Goal: Task Accomplishment & Management: Manage account settings

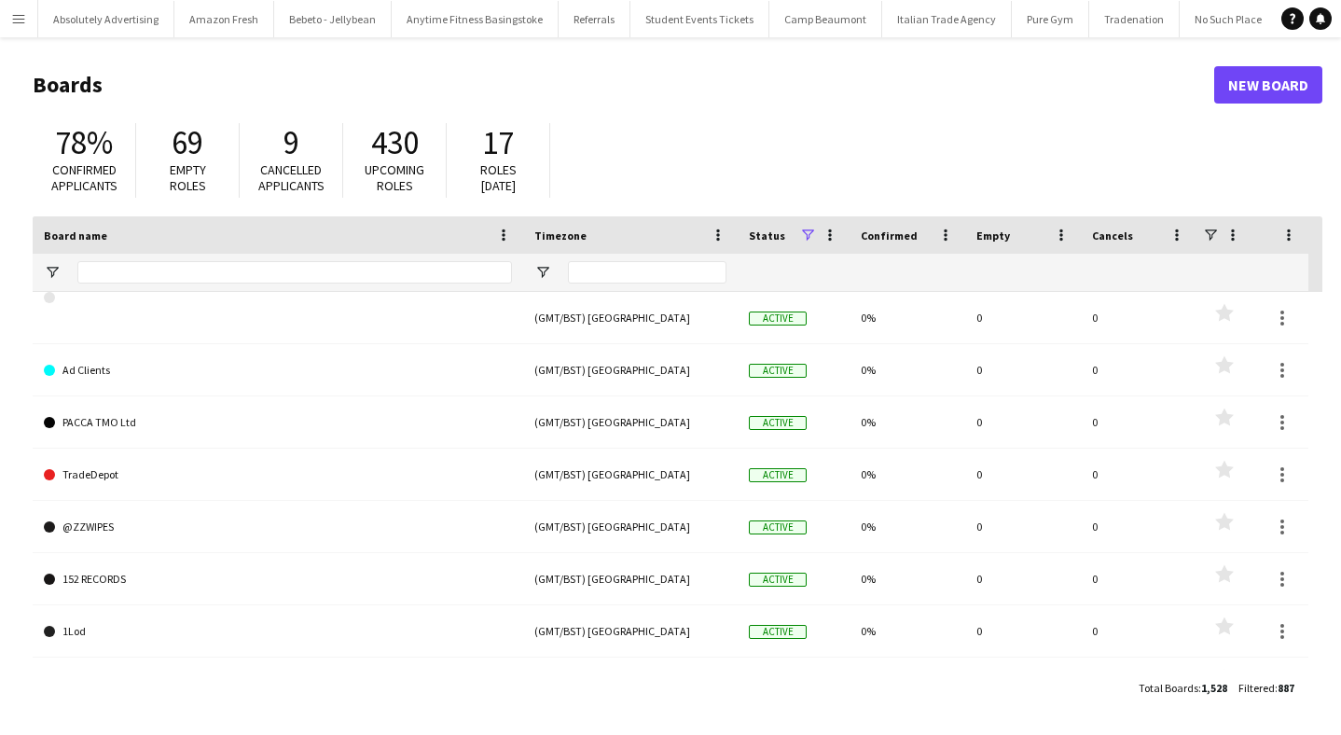
click at [18, 24] on app-icon "Menu" at bounding box center [18, 18] width 15 height 15
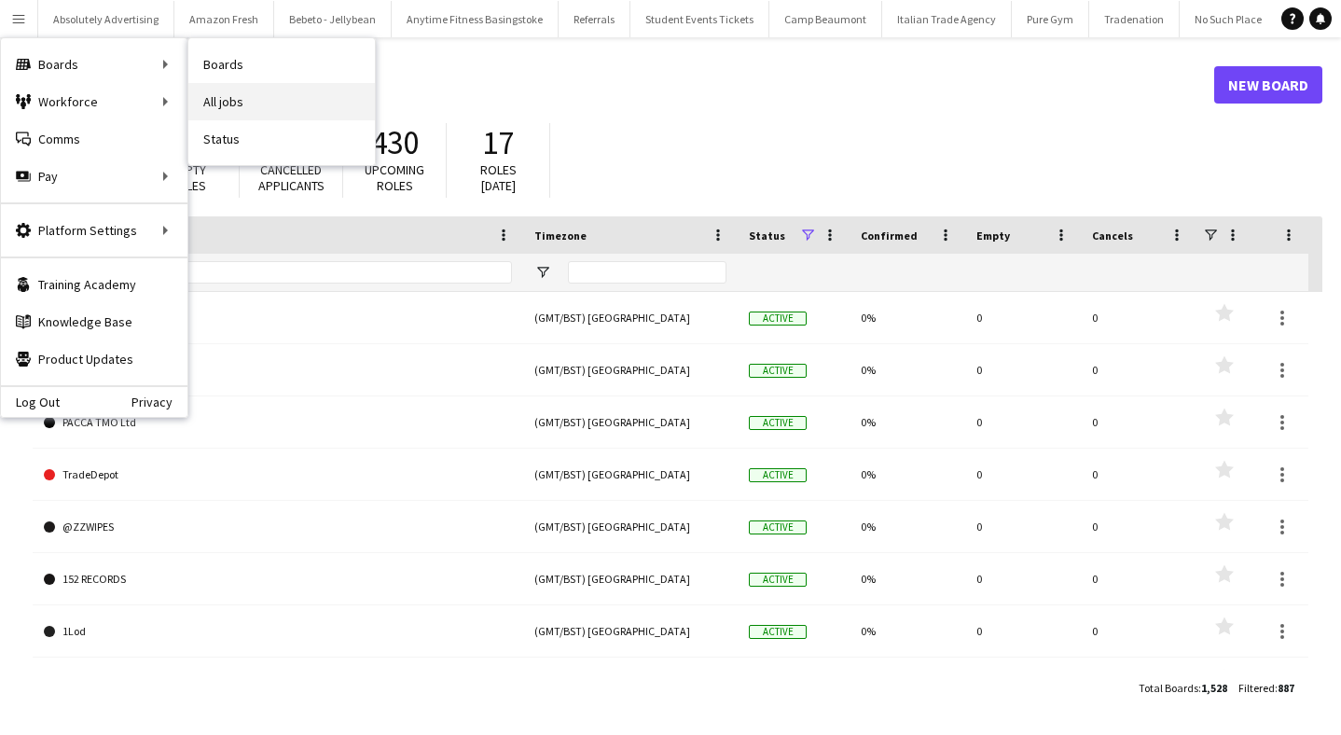
click at [224, 96] on link "All jobs" at bounding box center [281, 101] width 187 height 37
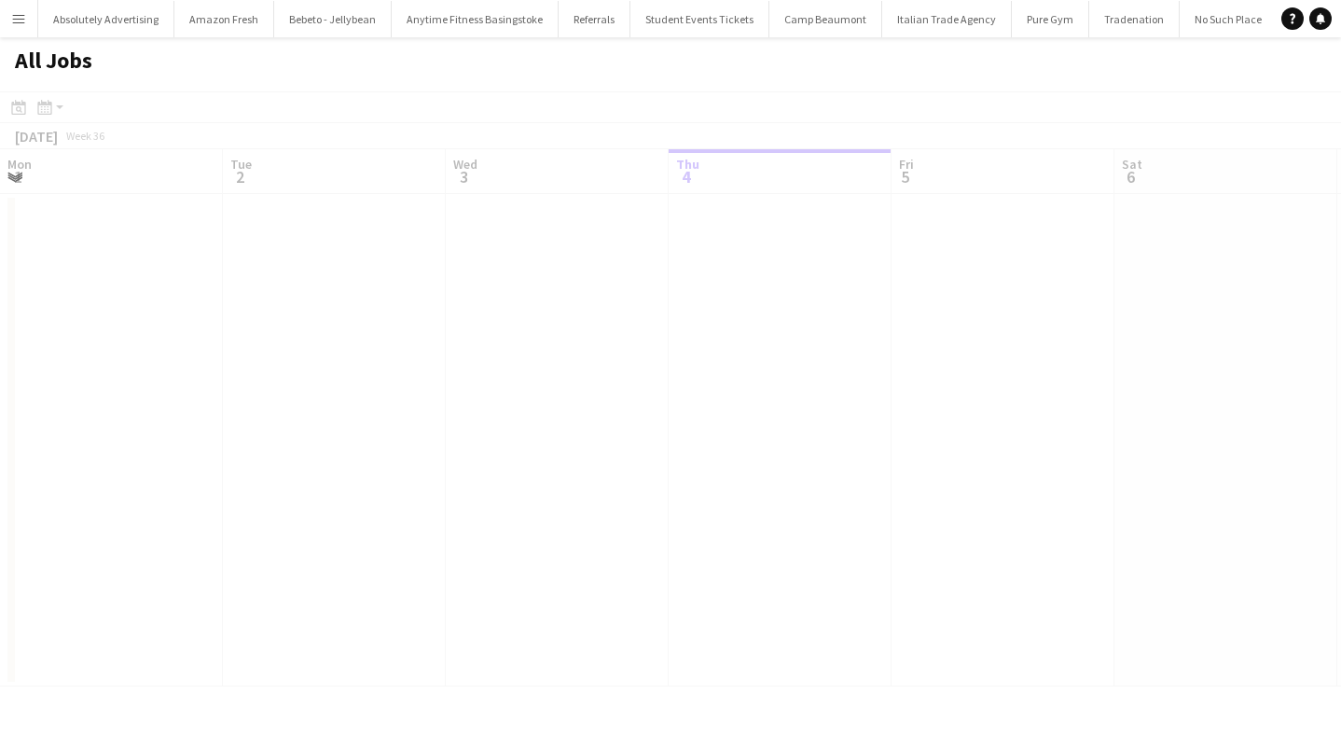
scroll to position [0, 446]
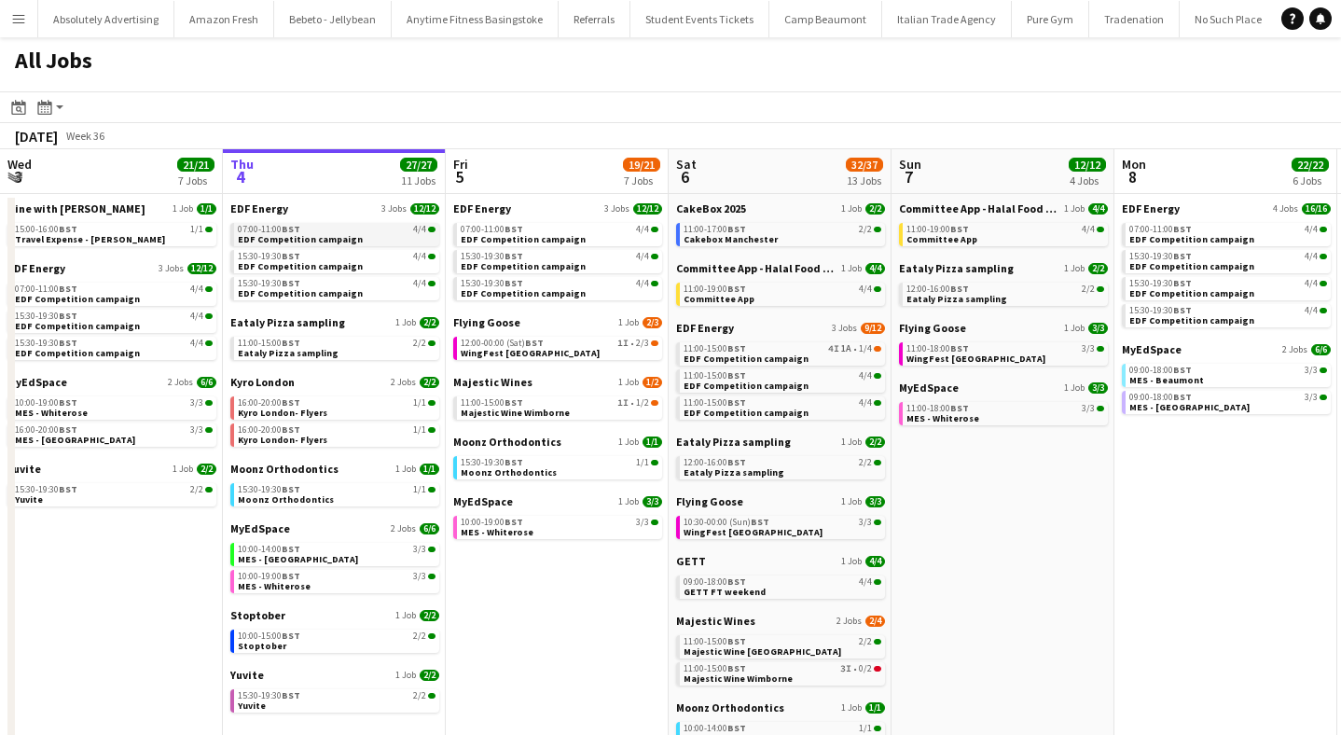
click at [315, 231] on div "07:00-11:00 BST 4/4" at bounding box center [337, 229] width 198 height 9
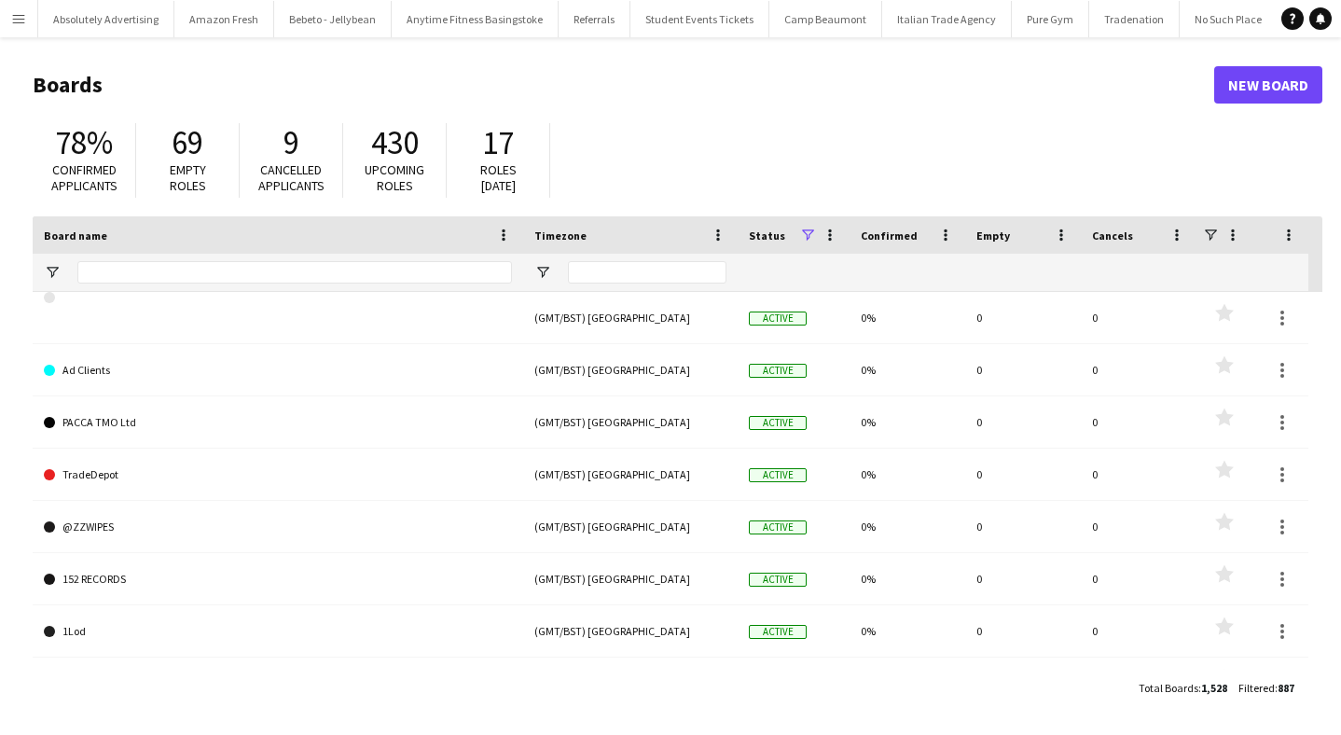
click at [21, 6] on button "Menu" at bounding box center [18, 18] width 37 height 37
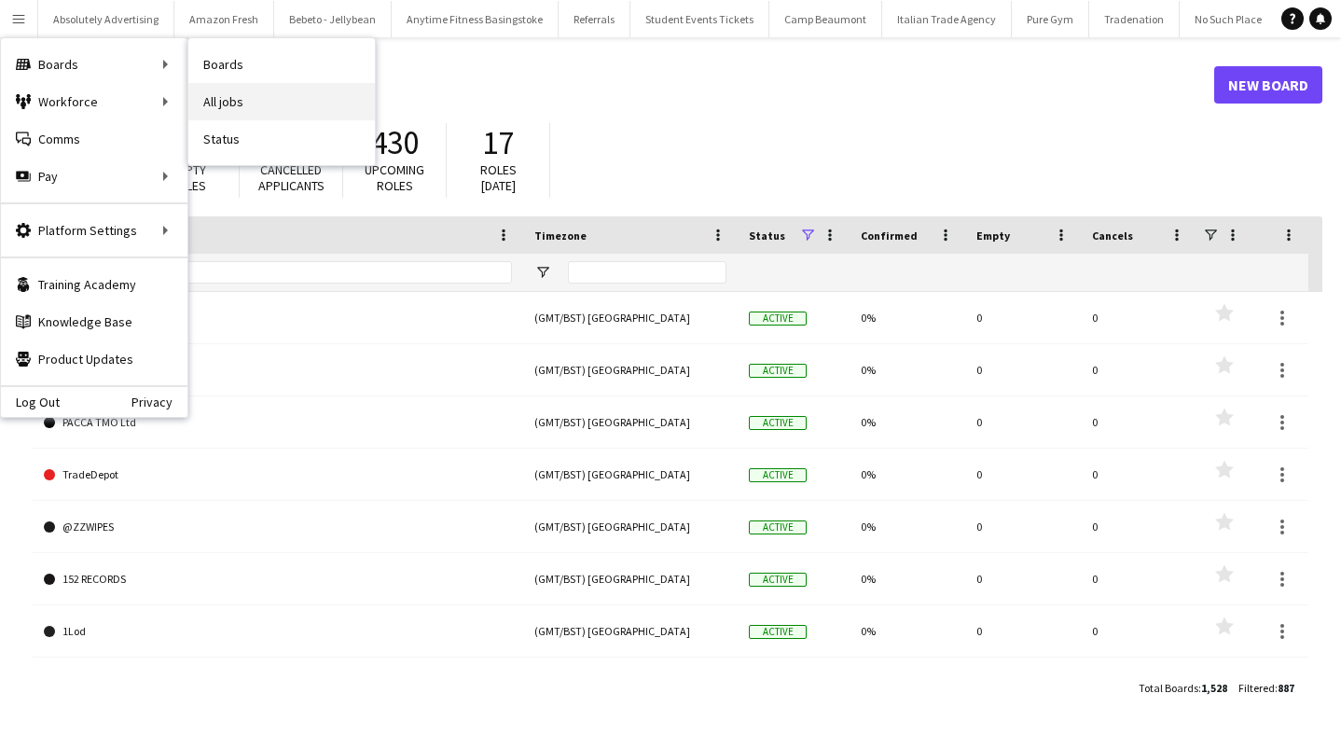
click at [239, 90] on link "All jobs" at bounding box center [281, 101] width 187 height 37
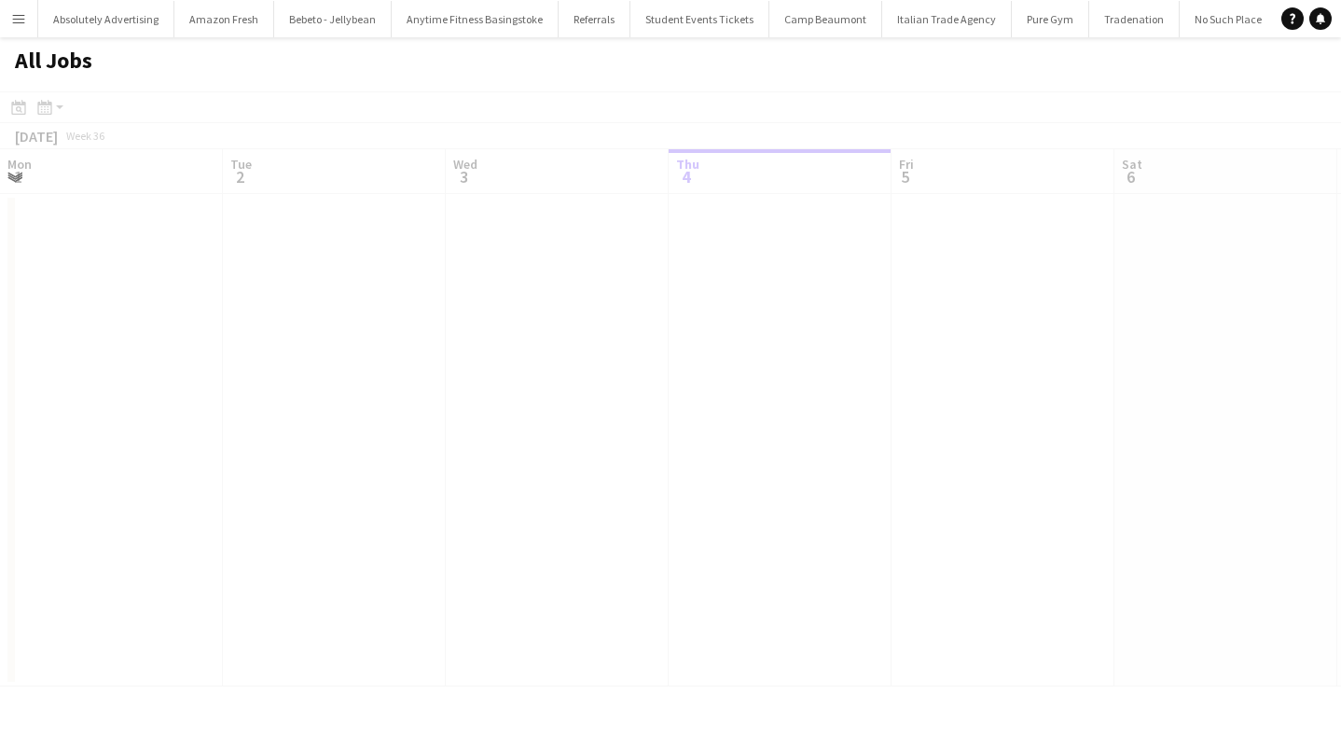
scroll to position [0, 446]
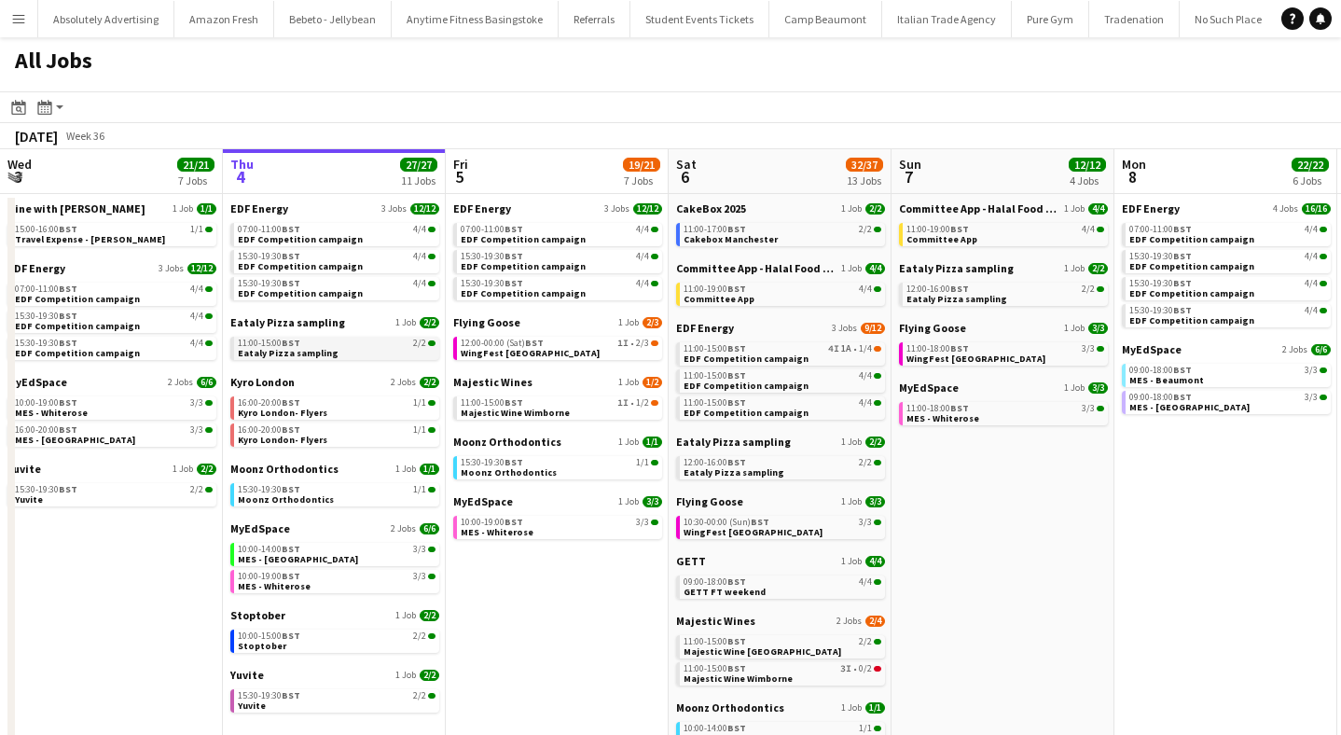
click at [317, 350] on span "Eataly Pizza sampling" at bounding box center [288, 353] width 101 height 12
click at [308, 285] on div "15:30-19:30 BST 4/4" at bounding box center [337, 283] width 198 height 9
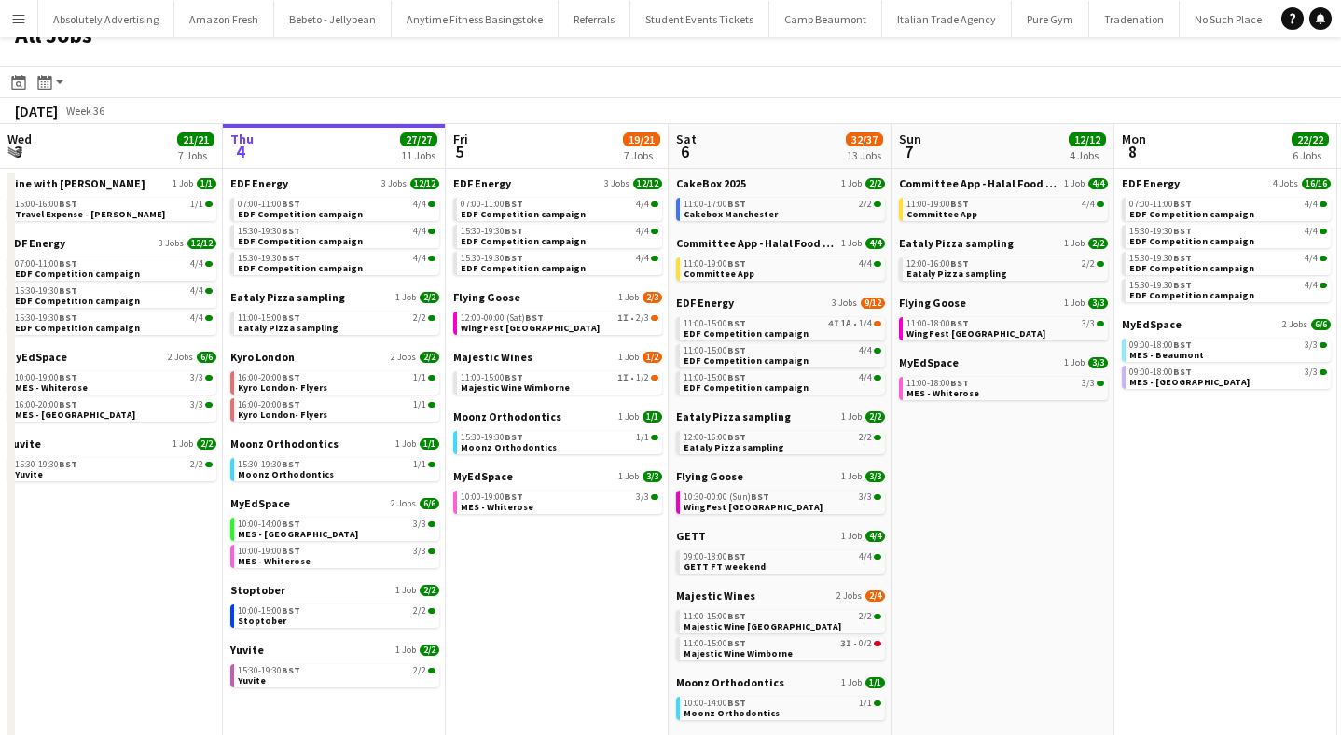
scroll to position [31, 0]
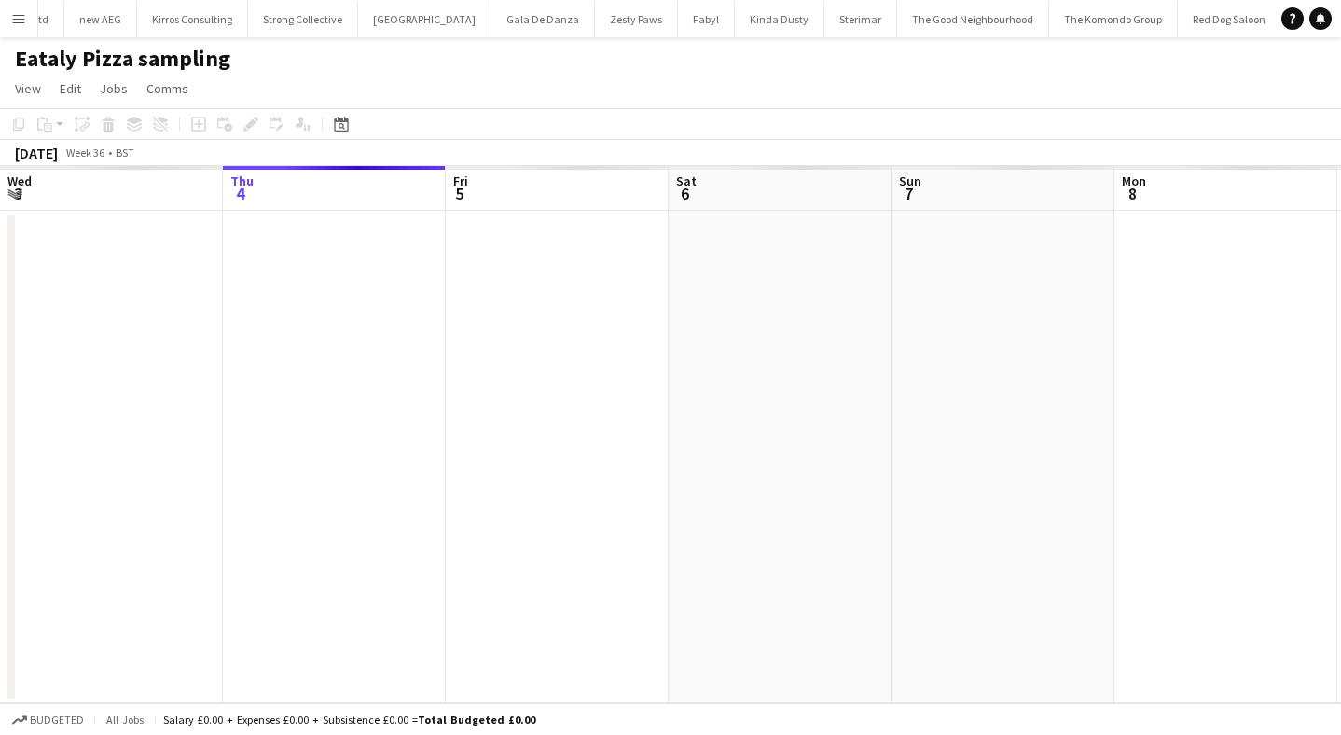
scroll to position [0, 642]
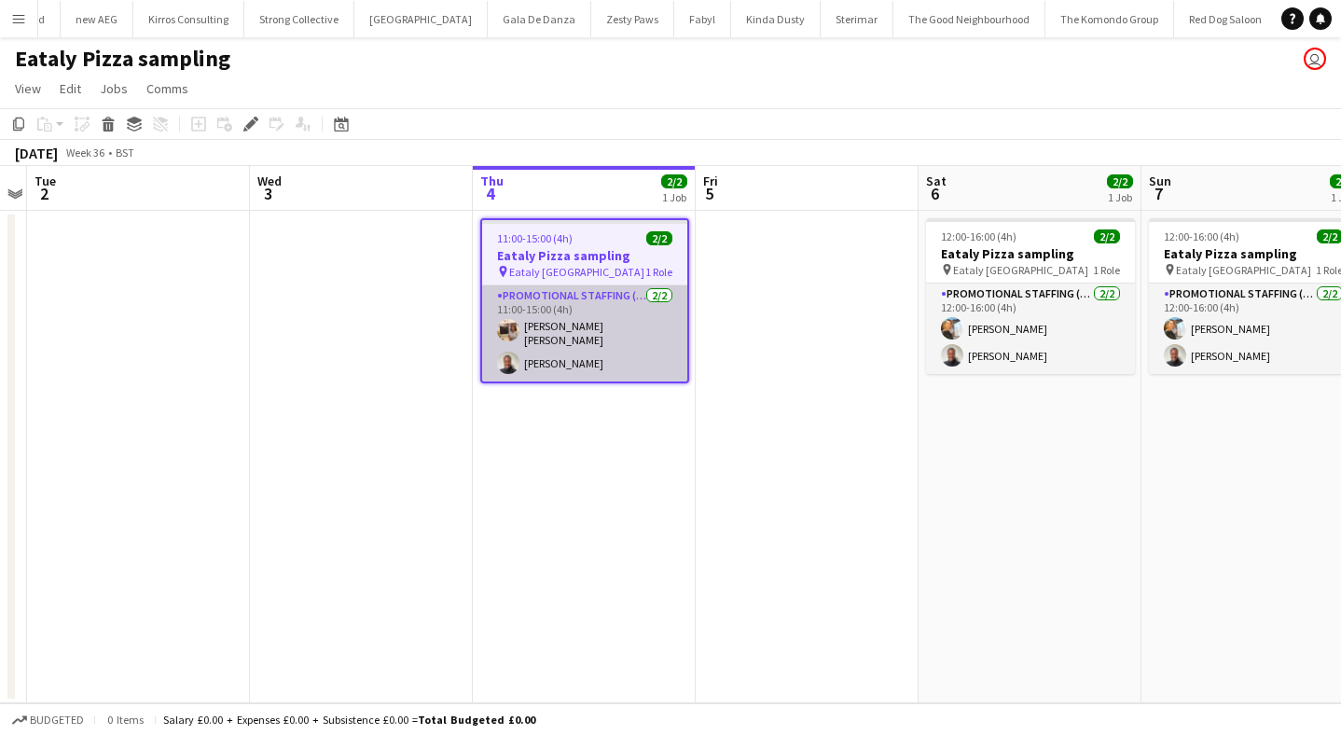
click at [506, 326] on app-user-avatar at bounding box center [508, 330] width 22 height 22
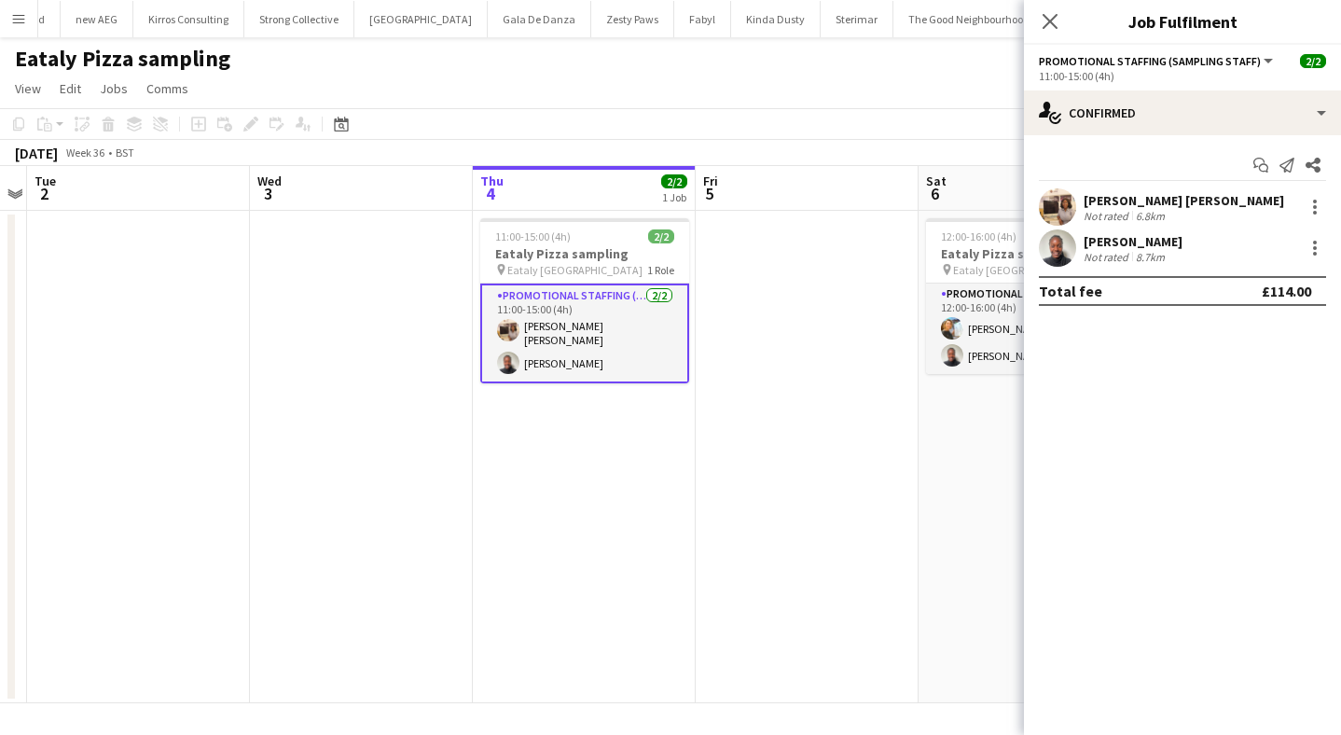
click at [1053, 206] on app-user-avatar at bounding box center [1057, 206] width 37 height 37
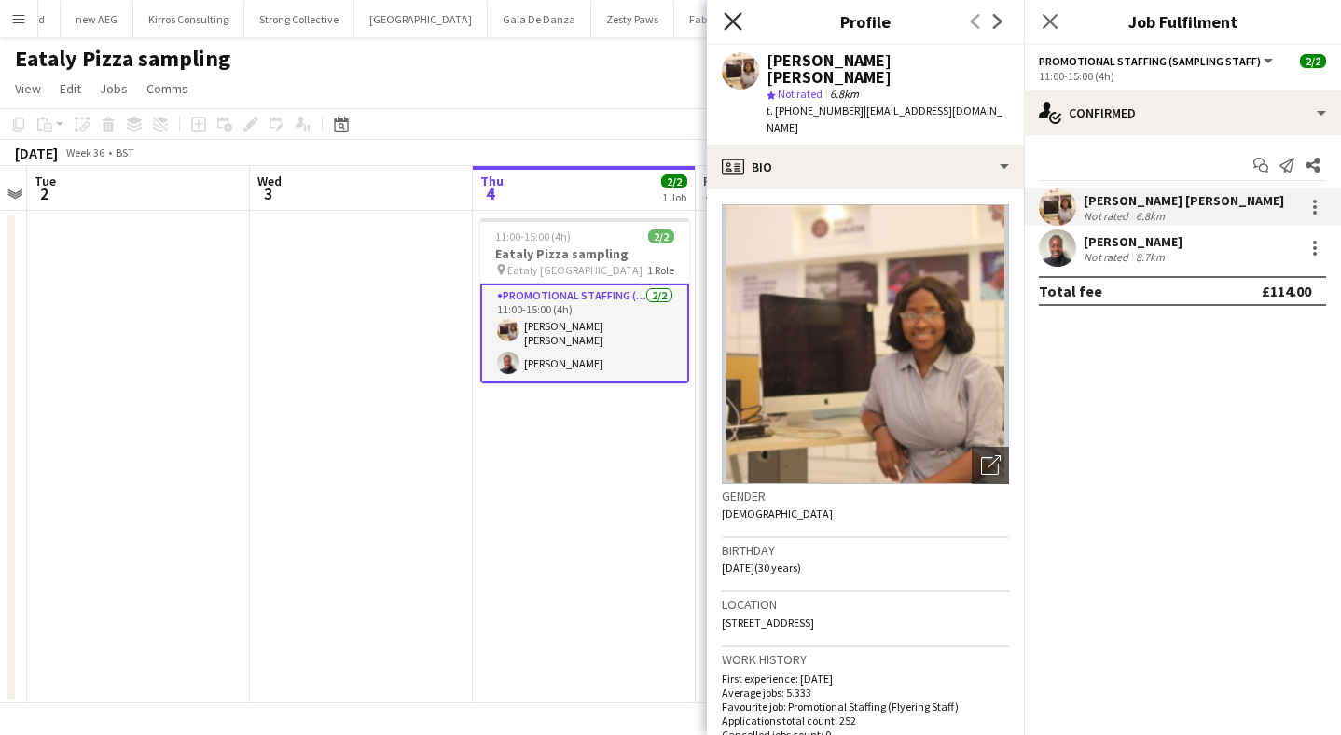
click at [740, 29] on icon at bounding box center [733, 21] width 18 height 18
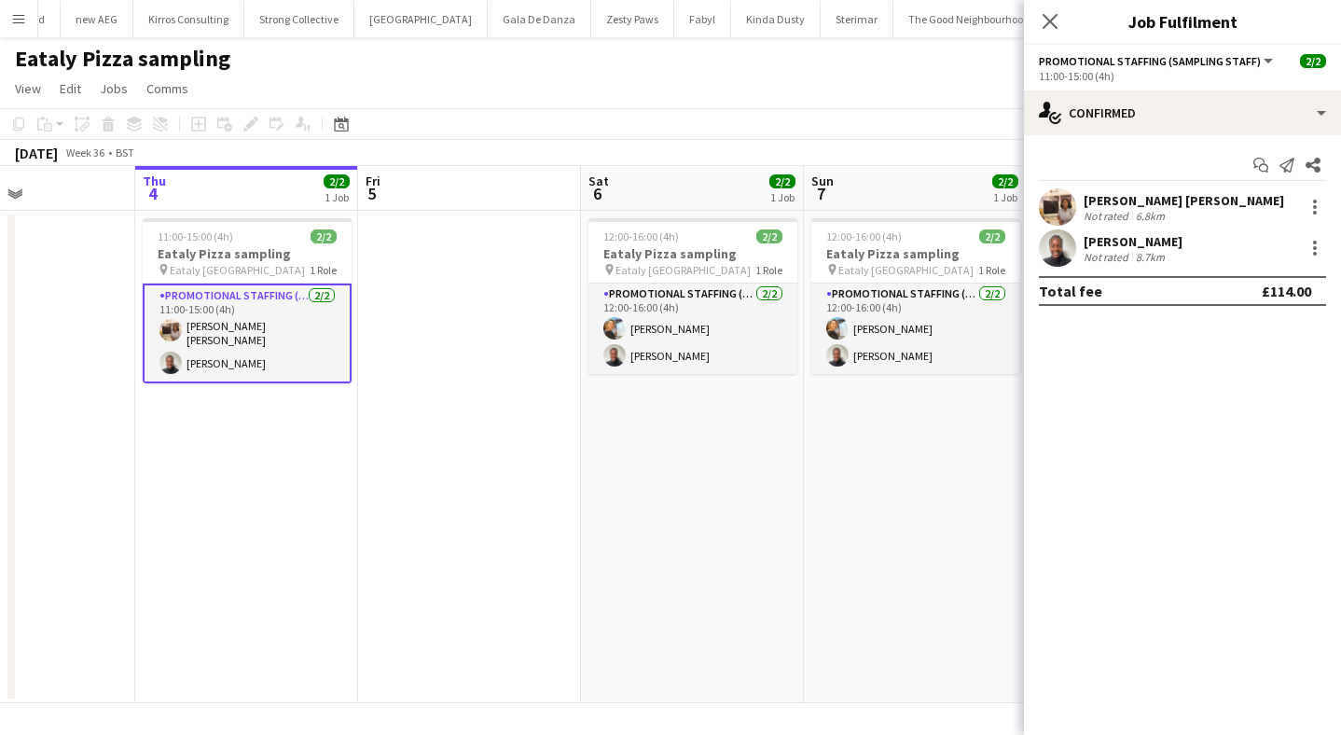
scroll to position [0, 524]
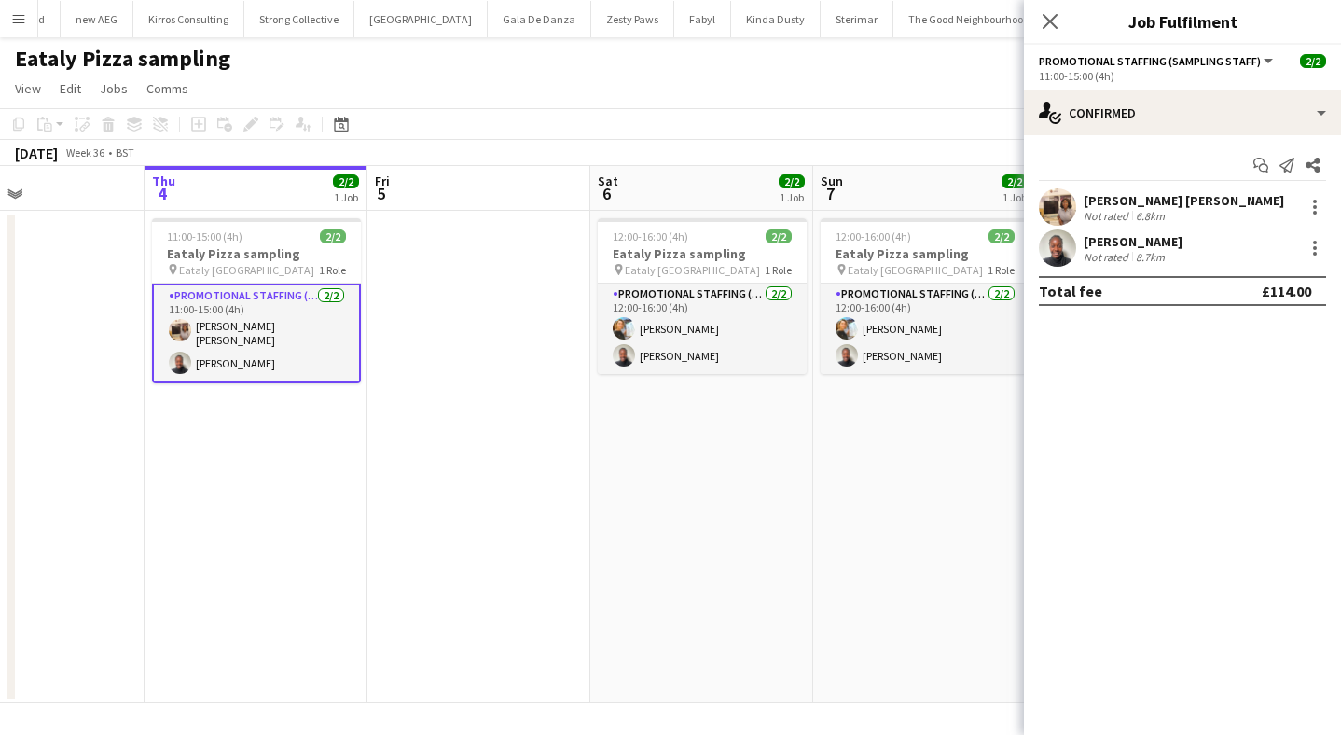
click at [1058, 253] on app-user-avatar at bounding box center [1057, 247] width 37 height 37
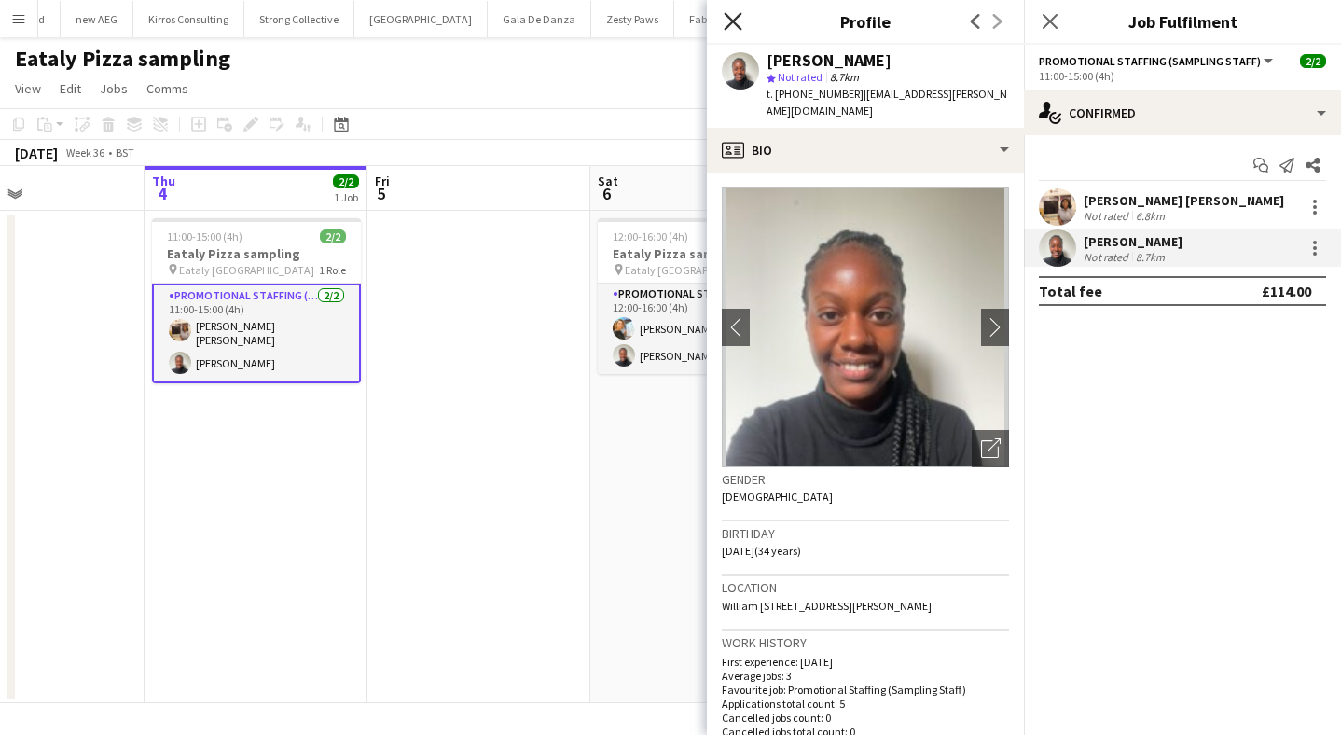
click at [732, 17] on icon "Close pop-in" at bounding box center [733, 21] width 18 height 18
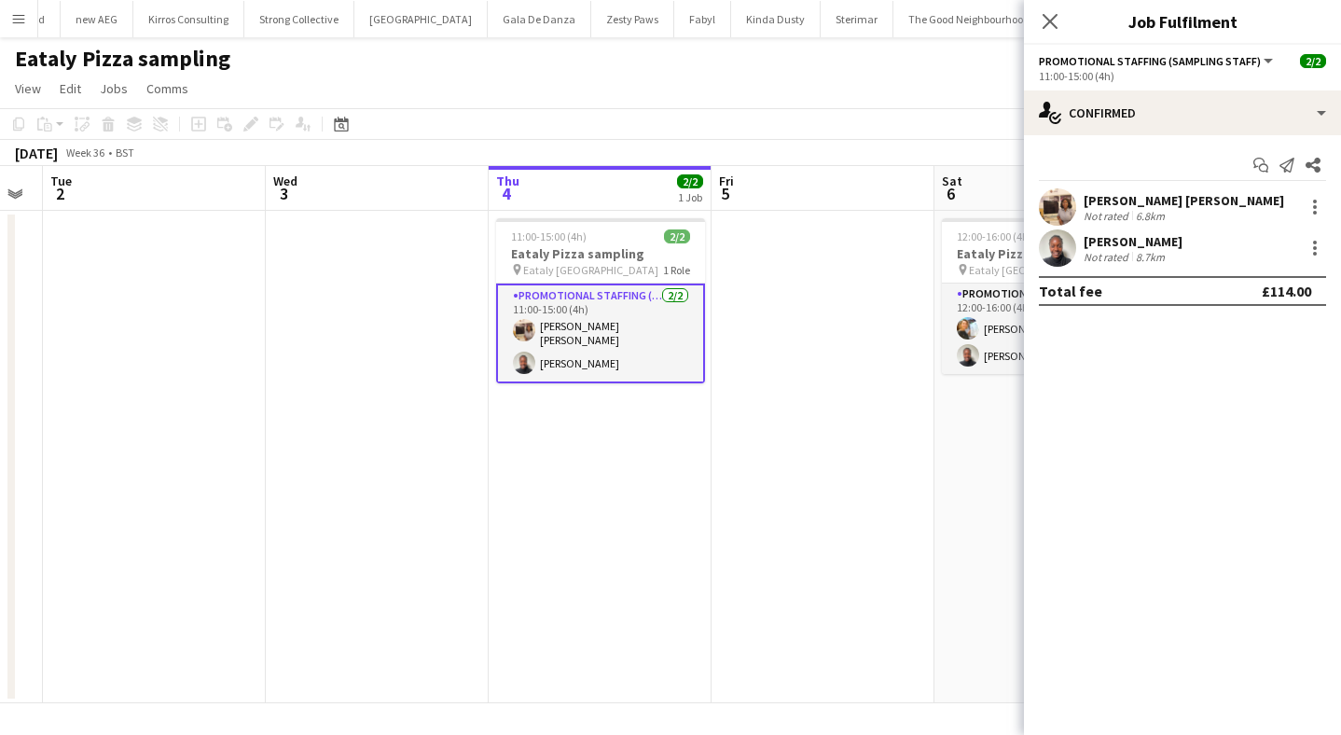
scroll to position [0, 596]
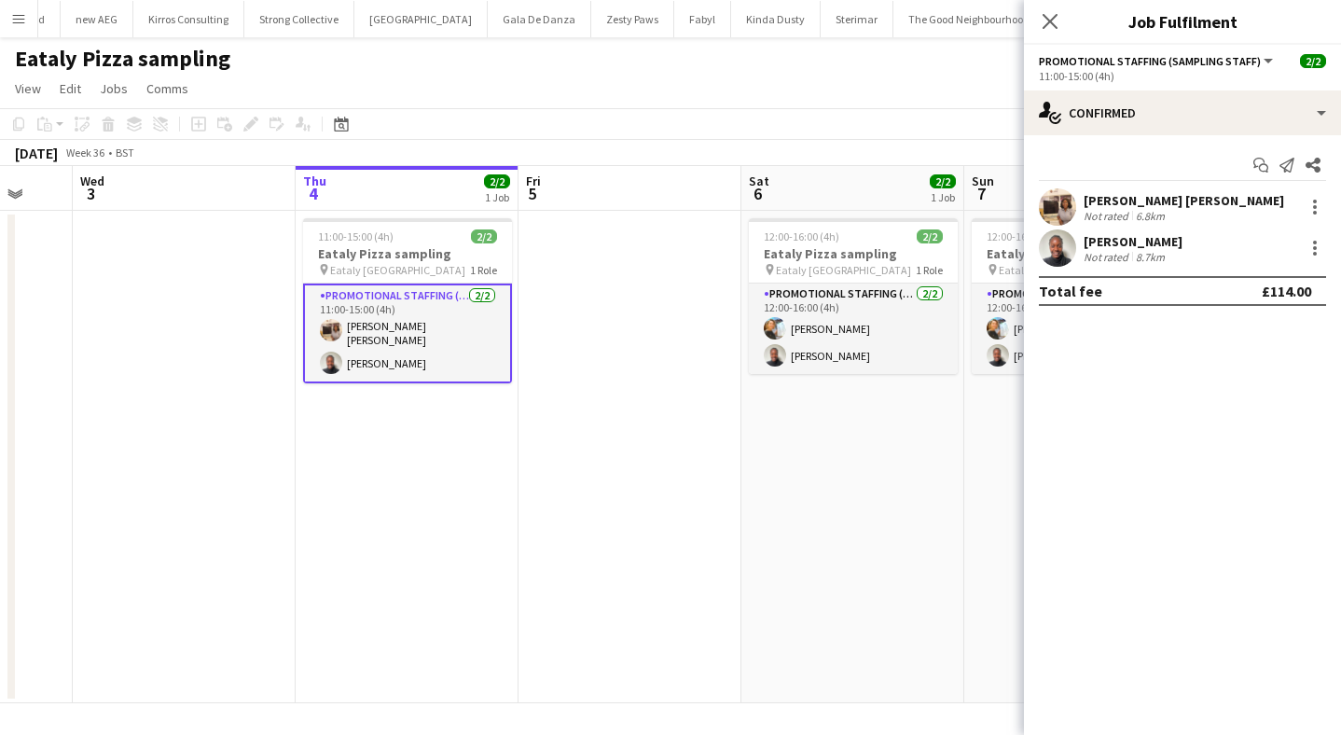
click at [624, 552] on app-date-cell at bounding box center [630, 457] width 223 height 492
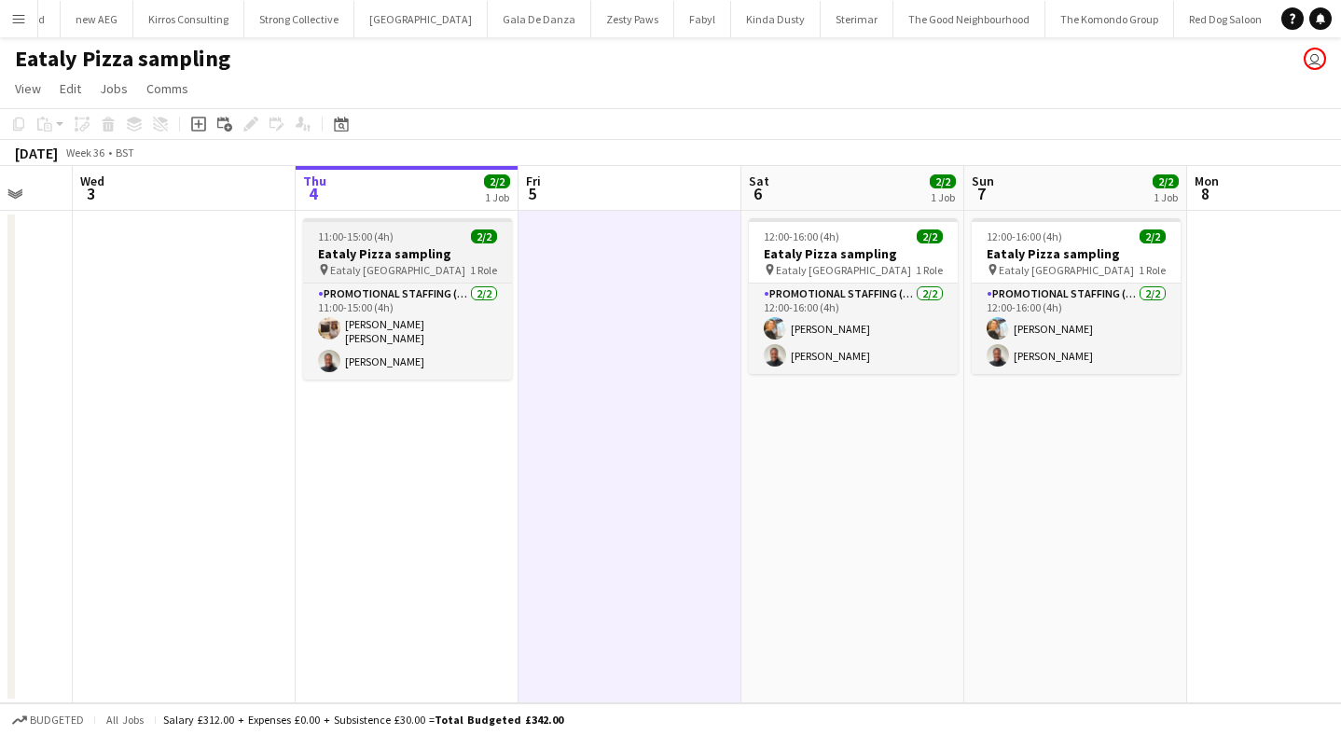
click at [376, 236] on span "11:00-15:00 (4h)" at bounding box center [356, 236] width 76 height 14
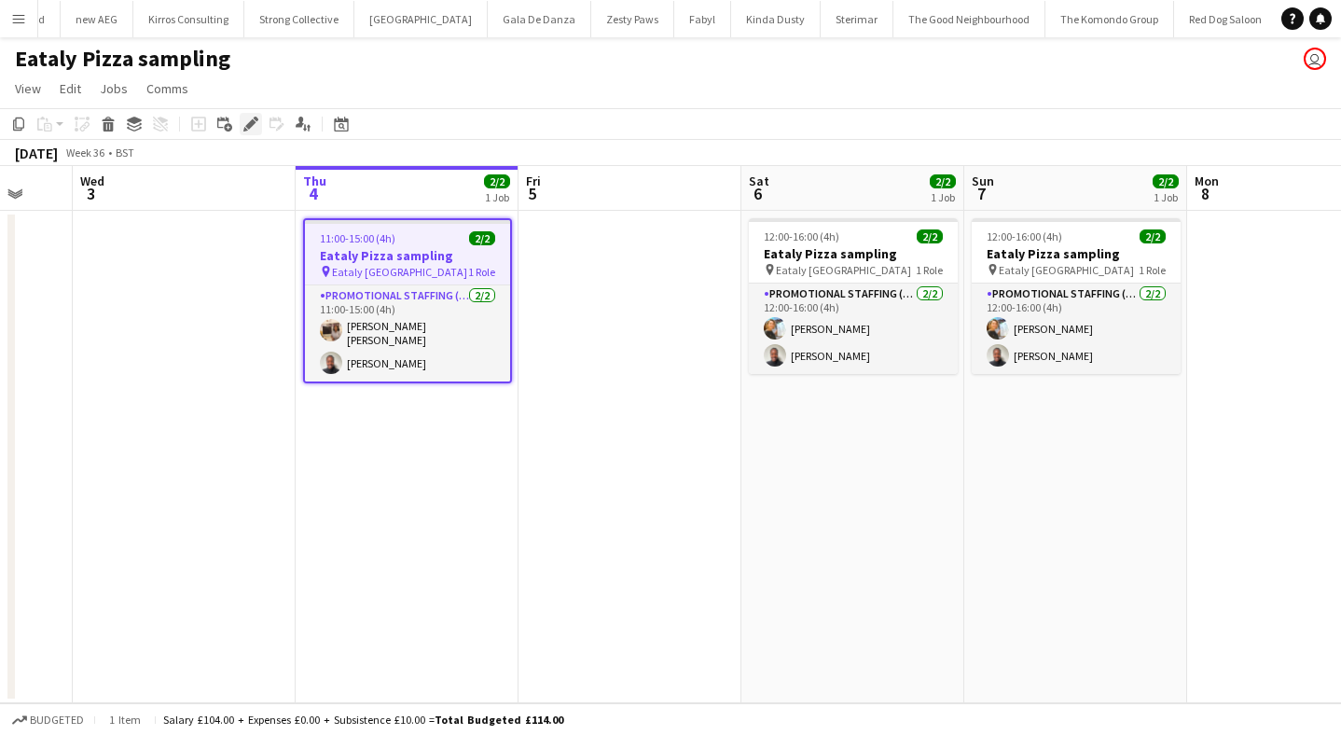
click at [251, 120] on icon at bounding box center [250, 124] width 10 height 10
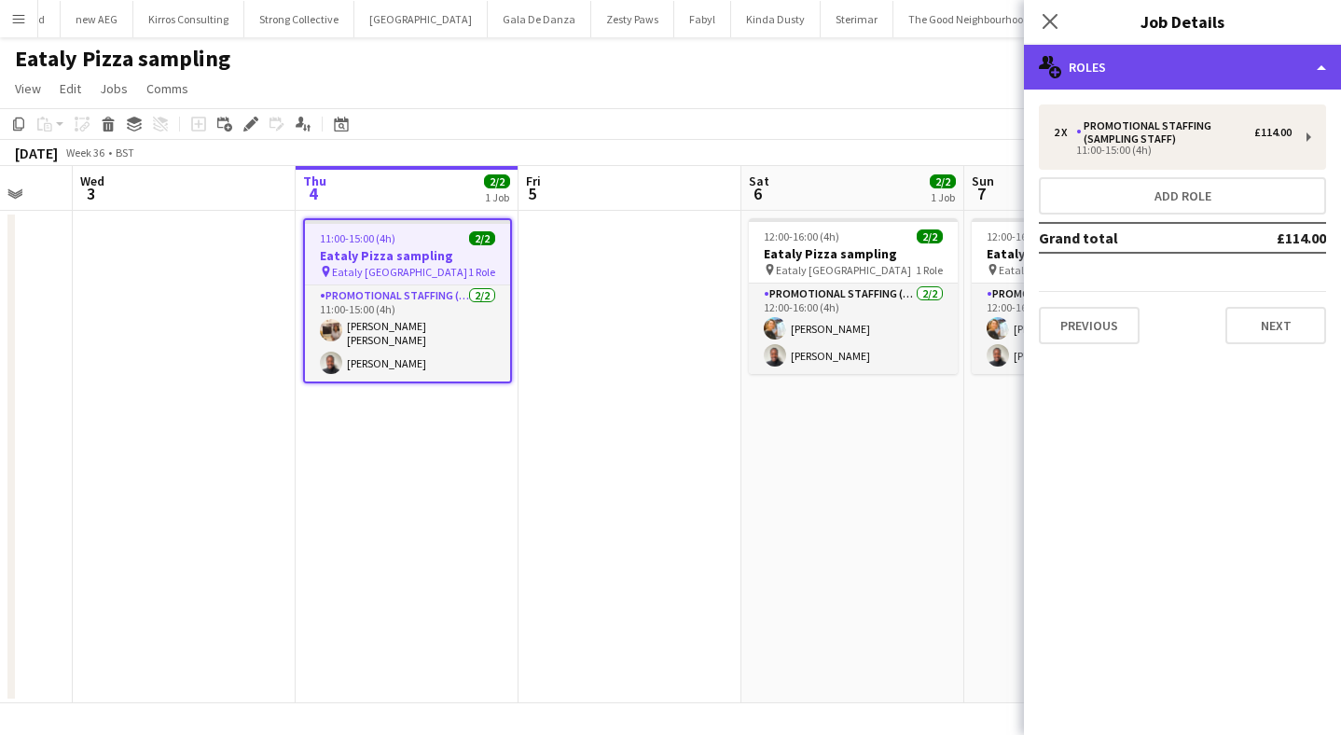
click at [1188, 74] on div "multiple-users-add Roles" at bounding box center [1182, 67] width 317 height 45
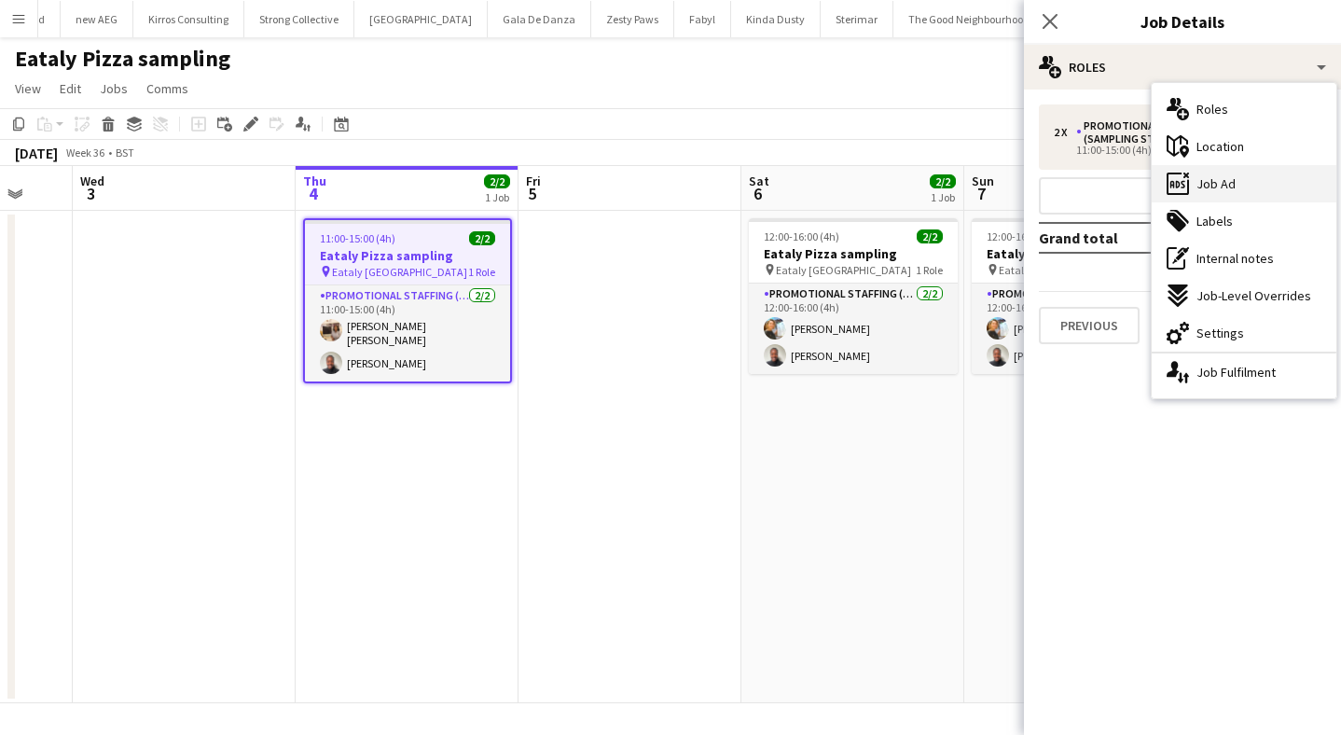
click at [1234, 187] on div "ads-window Job Ad" at bounding box center [1244, 183] width 185 height 37
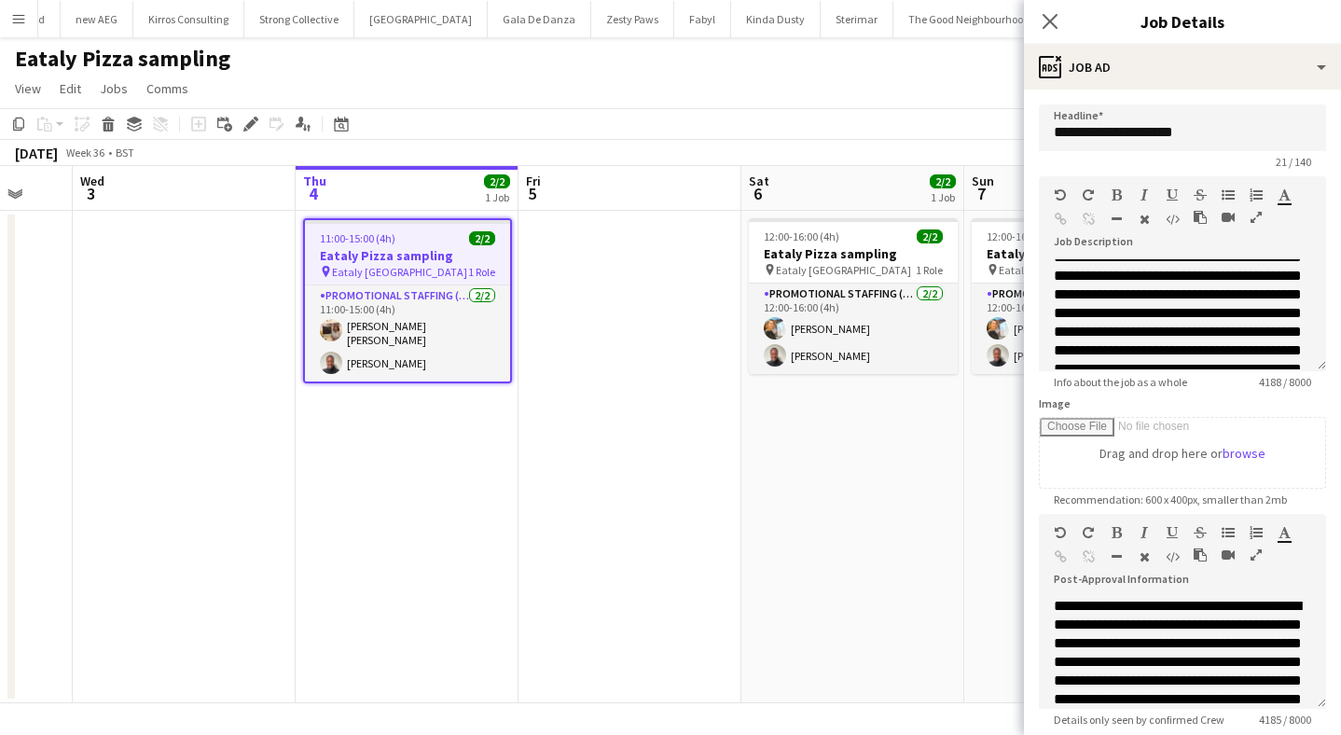
scroll to position [593, 0]
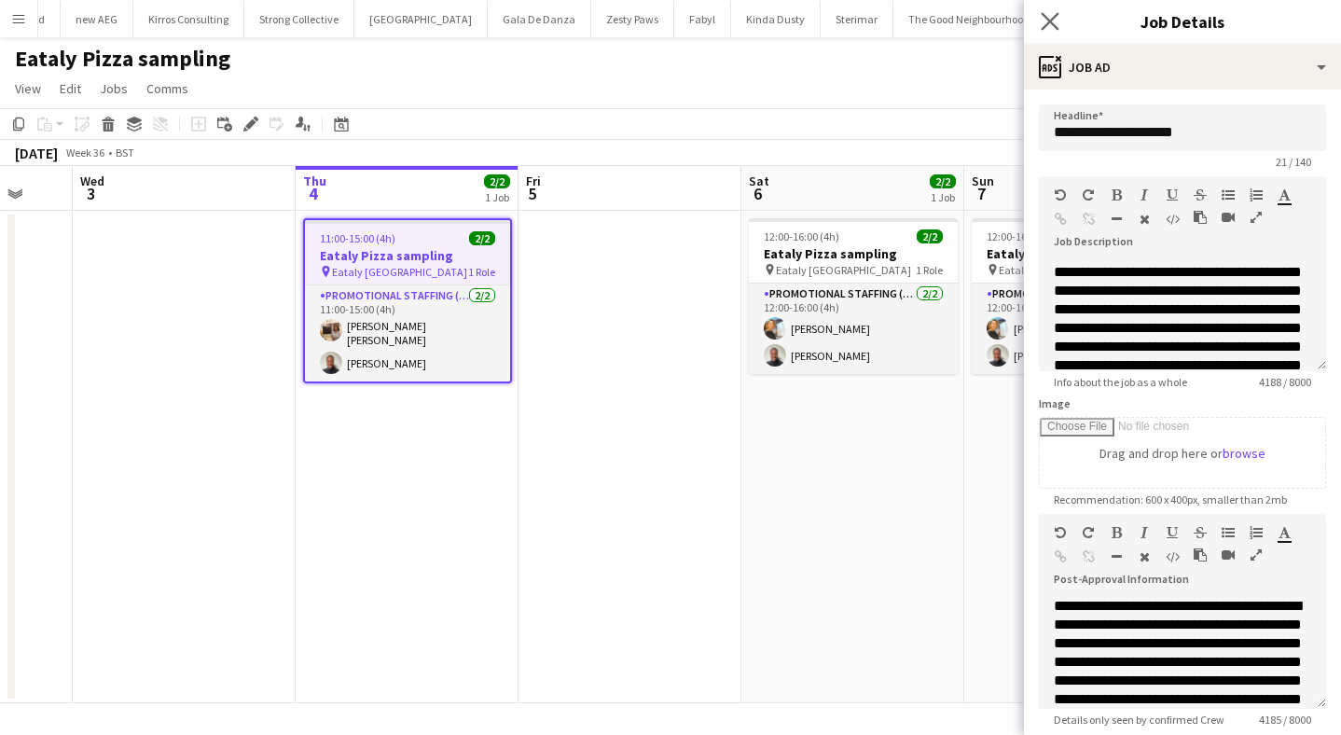
click at [1039, 30] on app-icon "Close pop-in" at bounding box center [1050, 21] width 27 height 27
